Goal: Transaction & Acquisition: Book appointment/travel/reservation

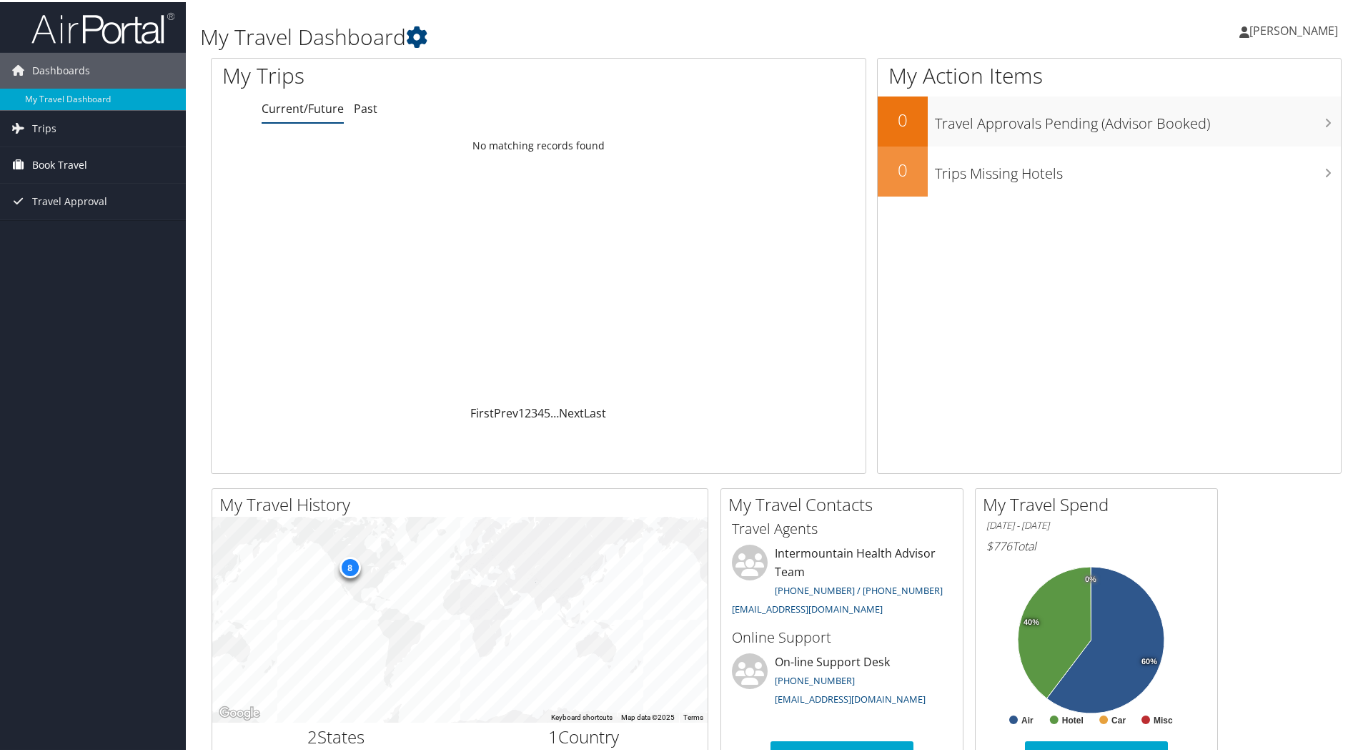
click at [64, 157] on span "Book Travel" at bounding box center [59, 163] width 55 height 36
click at [71, 234] on link "Book/Manage Online Trips" at bounding box center [93, 234] width 186 height 21
